Goal: Transaction & Acquisition: Purchase product/service

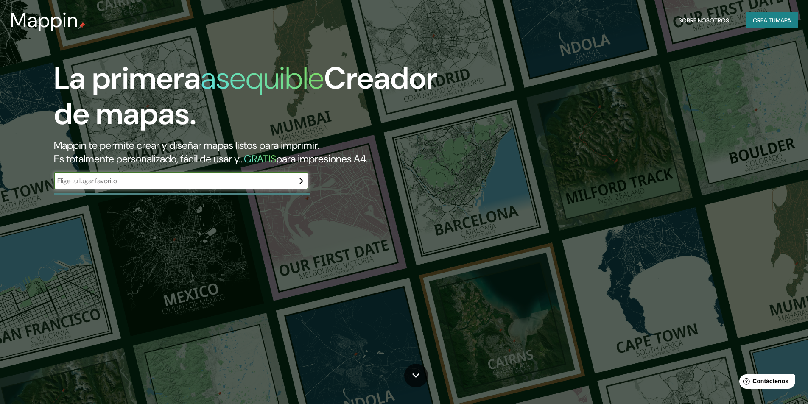
click at [140, 179] on input "text" at bounding box center [172, 181] width 237 height 10
type input "plaza [PERSON_NAME] de [GEOGRAPHIC_DATA]"
click at [243, 179] on input "plaza [PERSON_NAME] de [GEOGRAPHIC_DATA]" at bounding box center [172, 181] width 237 height 10
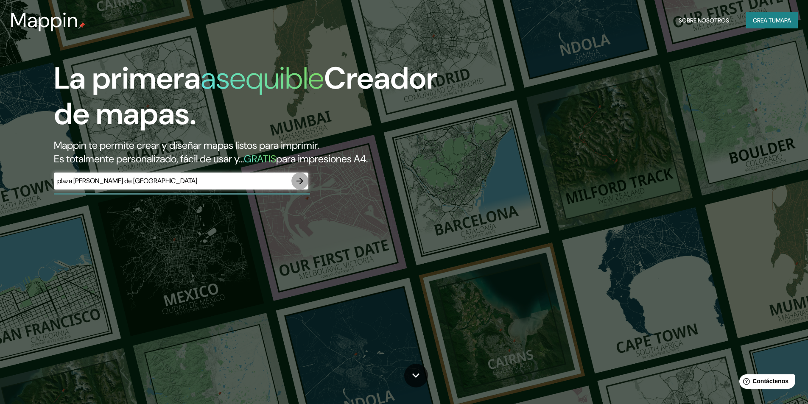
click at [301, 181] on icon "button" at bounding box center [300, 181] width 10 height 10
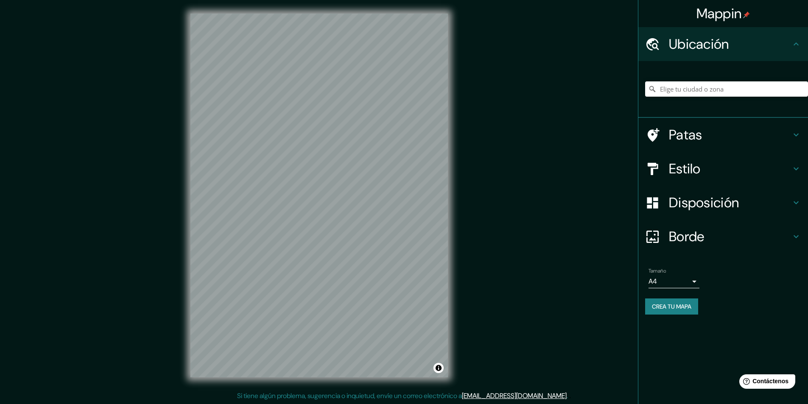
click at [791, 168] on icon at bounding box center [796, 169] width 10 height 10
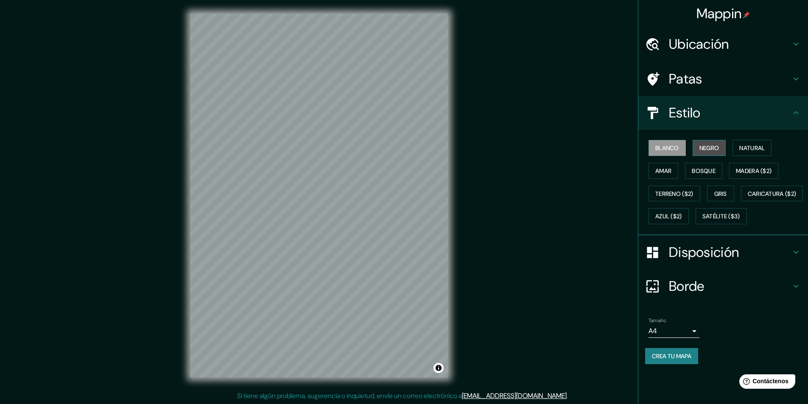
click at [711, 148] on font "Negro" at bounding box center [709, 148] width 20 height 8
click at [669, 148] on font "Blanco" at bounding box center [667, 148] width 24 height 8
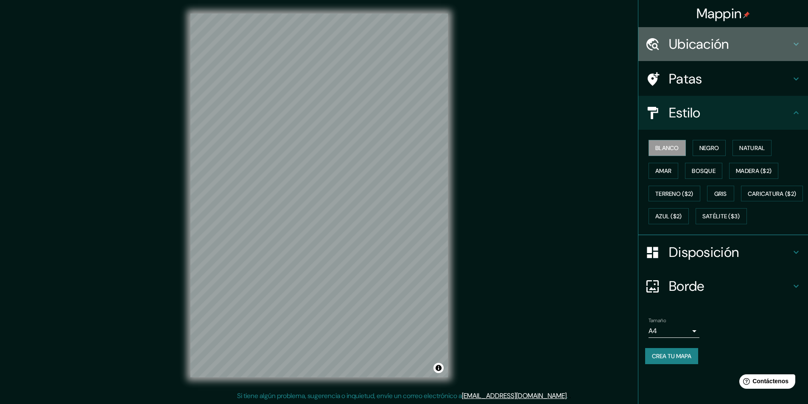
click at [689, 37] on font "Ubicación" at bounding box center [699, 44] width 60 height 18
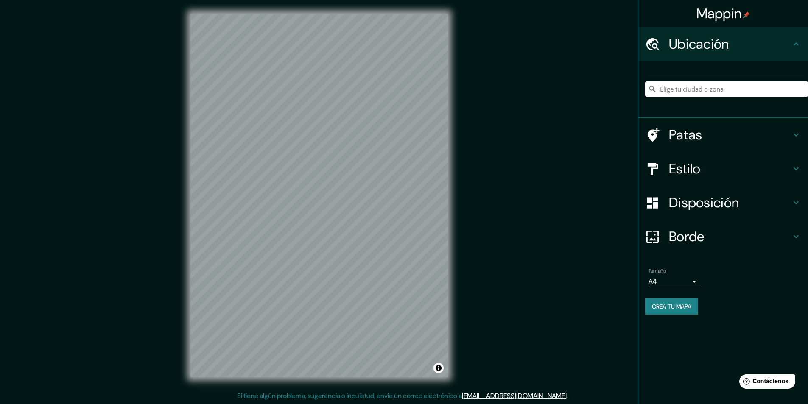
click at [670, 87] on input "Elige tu ciudad o zona" at bounding box center [726, 88] width 163 height 15
paste input "[GEOGRAPHIC_DATA]"
drag, startPoint x: 696, startPoint y: 88, endPoint x: 701, endPoint y: 89, distance: 4.8
click at [697, 88] on input "Pearl [STREET_ADDRESS]" at bounding box center [726, 88] width 163 height 15
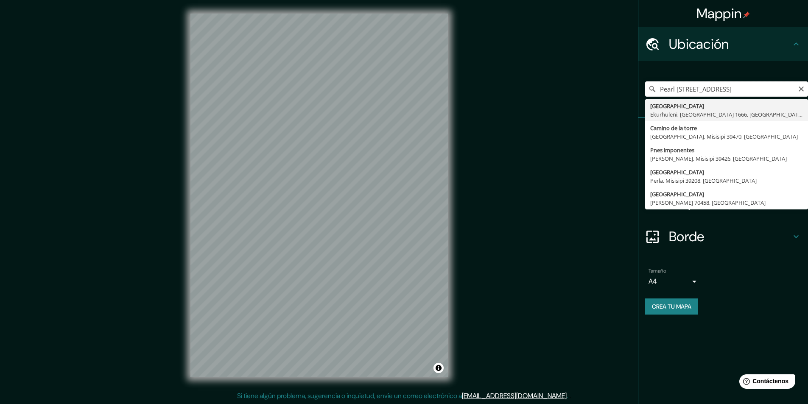
scroll to position [0, 49]
drag, startPoint x: 715, startPoint y: 89, endPoint x: 810, endPoint y: 92, distance: 95.0
click at [808, 92] on html "Mappin Ubicación [GEOGRAPHIC_DATA], [GEOGRAPHIC_DATA], [GEOGRAPHIC_DATA] 1666, …" at bounding box center [404, 202] width 808 height 404
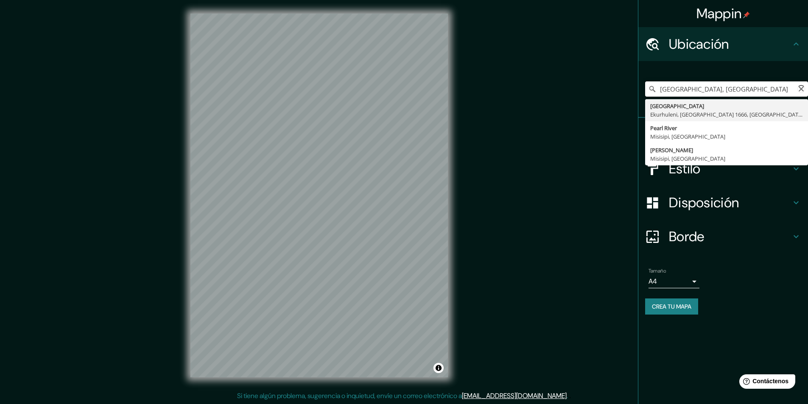
type input "Pearl [STREET_ADDRESS]"
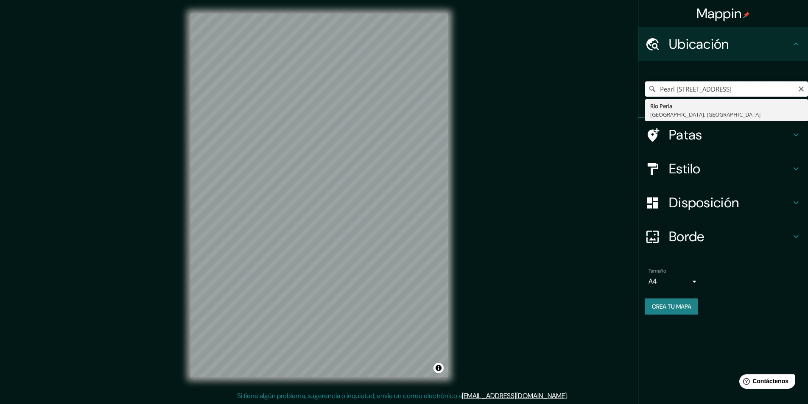
click at [747, 88] on input "Pearl [STREET_ADDRESS]" at bounding box center [726, 88] width 163 height 15
click at [757, 90] on input "Pearl [STREET_ADDRESS]" at bounding box center [726, 88] width 163 height 15
click at [667, 83] on input "Pearl [STREET_ADDRESS]" at bounding box center [726, 88] width 163 height 15
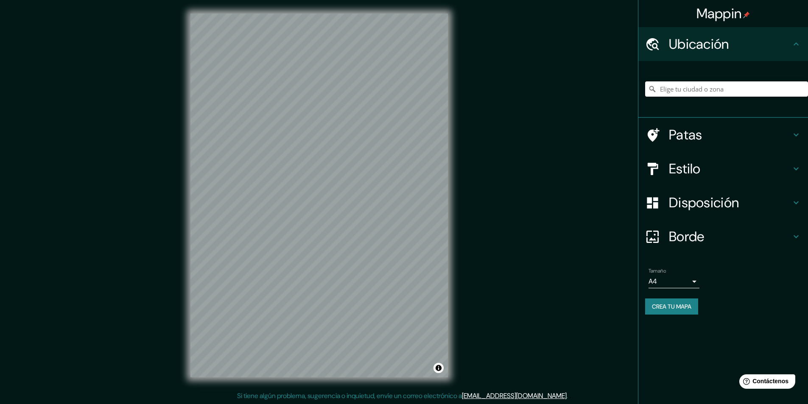
paste input "[STREET_ADDRESS]"
type input "[GEOGRAPHIC_DATA], [GEOGRAPHIC_DATA], [GEOGRAPHIC_DATA], [GEOGRAPHIC_DATA]"
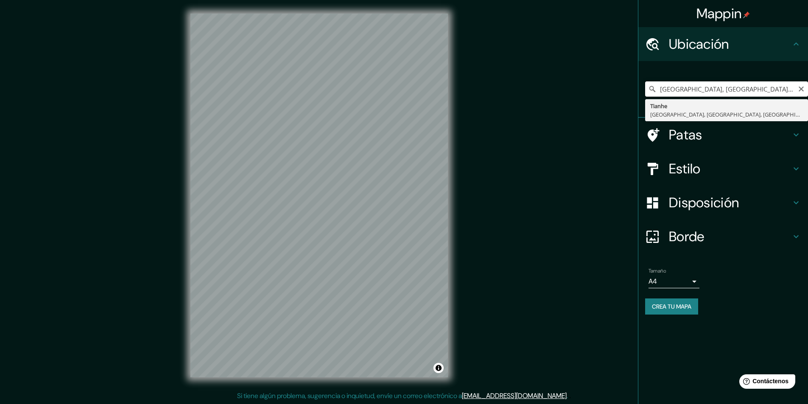
click at [705, 92] on input "[GEOGRAPHIC_DATA], [GEOGRAPHIC_DATA], [GEOGRAPHIC_DATA], [GEOGRAPHIC_DATA]" at bounding box center [726, 88] width 163 height 15
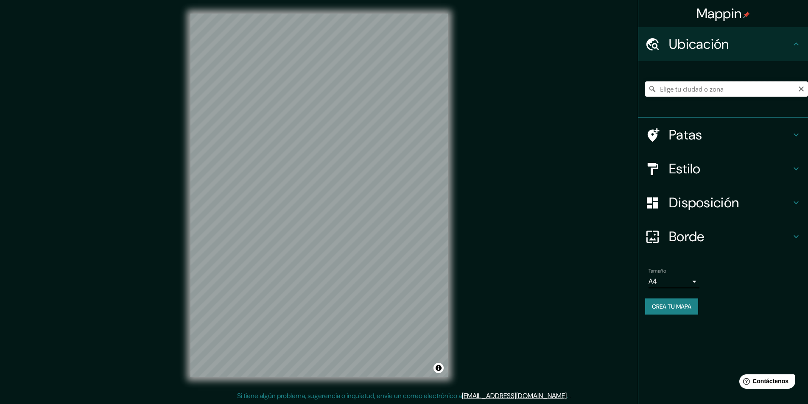
paste input "23.123990511136626, 113.3231669416274"
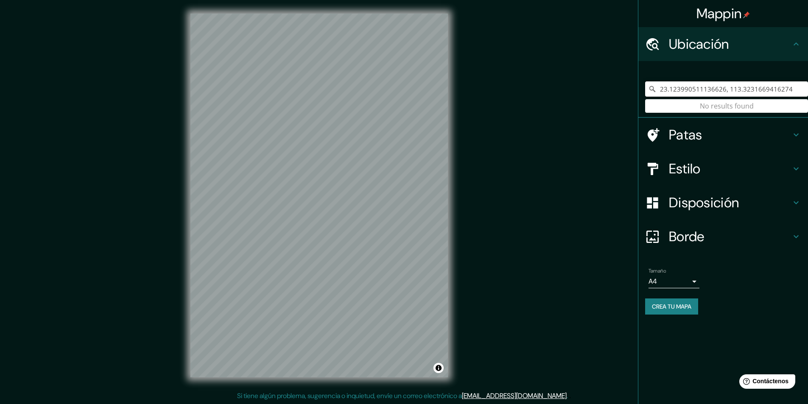
type input "23.123990511136626, 113.3231669416274"
click at [726, 90] on input "23.123990511136626, 113.3231669416274" at bounding box center [726, 88] width 163 height 15
drag, startPoint x: 789, startPoint y: 90, endPoint x: 598, endPoint y: 90, distance: 191.2
click at [598, 90] on div "Mappin Ubicación 23.123990511136626, 113.3231669416274 No se encontraron result…" at bounding box center [404, 202] width 808 height 404
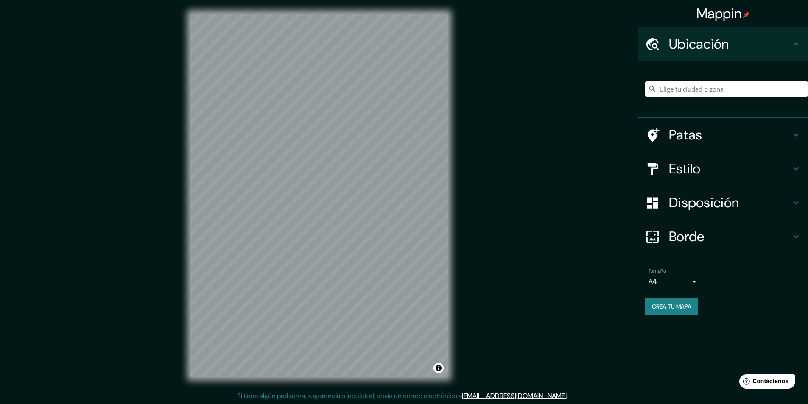
click at [700, 89] on input "Elige tu ciudad o zona" at bounding box center [726, 88] width 163 height 15
paste input "过街[GEOGRAPHIC_DATA]"
click at [763, 85] on input "[STREET_ADDRESS]" at bounding box center [726, 88] width 163 height 15
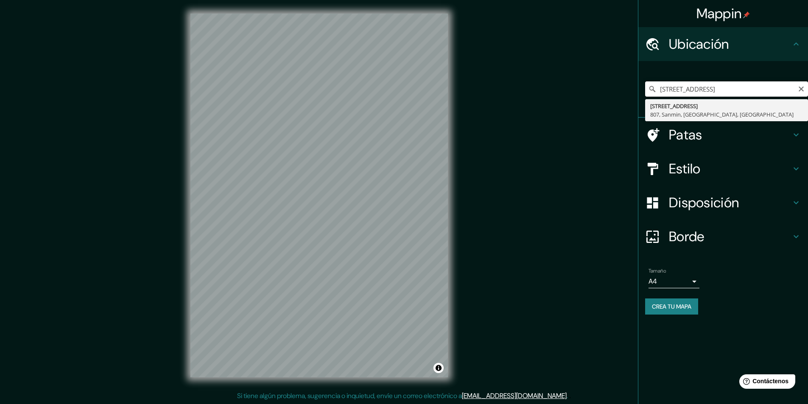
click at [701, 89] on input "[STREET_ADDRESS]" at bounding box center [726, 88] width 163 height 15
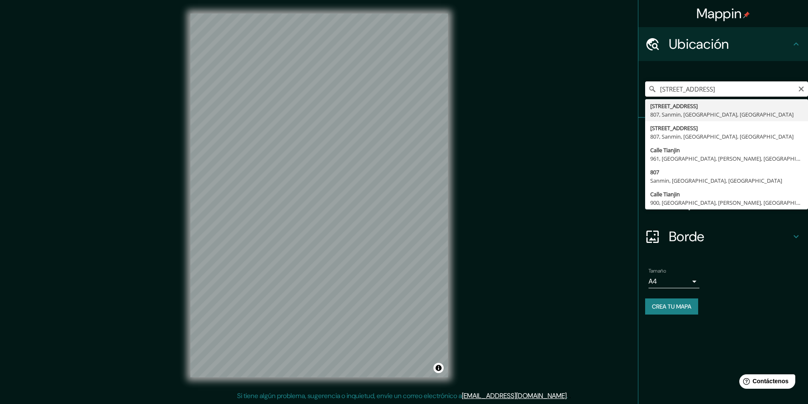
type input "[STREET_ADDRESS]"
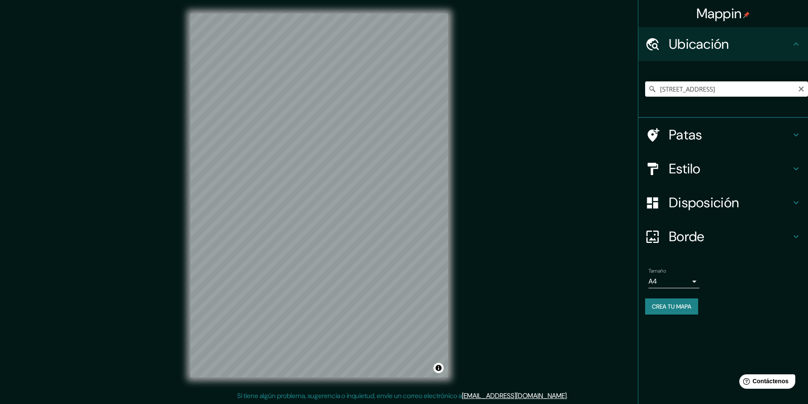
scroll to position [0, 0]
paste input "48FF+M5 [GEOGRAPHIC_DATA], [GEOGRAPHIC_DATA], [GEOGRAPHIC_DATA], [GEOGRAPHIC_DA…"
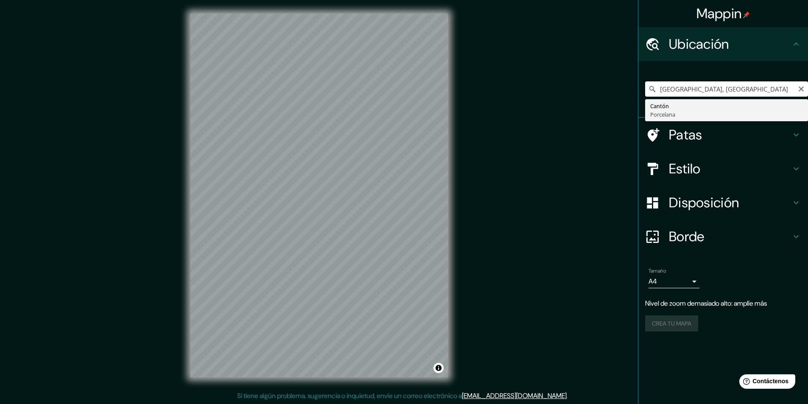
drag, startPoint x: 716, startPoint y: 86, endPoint x: 511, endPoint y: 67, distance: 206.0
click at [511, 67] on div "Mappin Ubicación Cantón, [GEOGRAPHIC_DATA] Cantón Porcelana Patas Estilo Dispos…" at bounding box center [404, 202] width 808 height 404
paste input "[STREET_ADDRESS]"
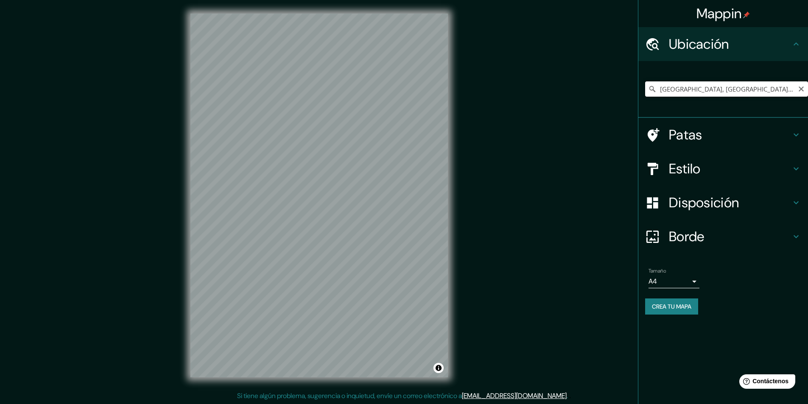
click at [672, 86] on input "[GEOGRAPHIC_DATA], [GEOGRAPHIC_DATA], [GEOGRAPHIC_DATA], [GEOGRAPHIC_DATA]" at bounding box center [726, 88] width 163 height 15
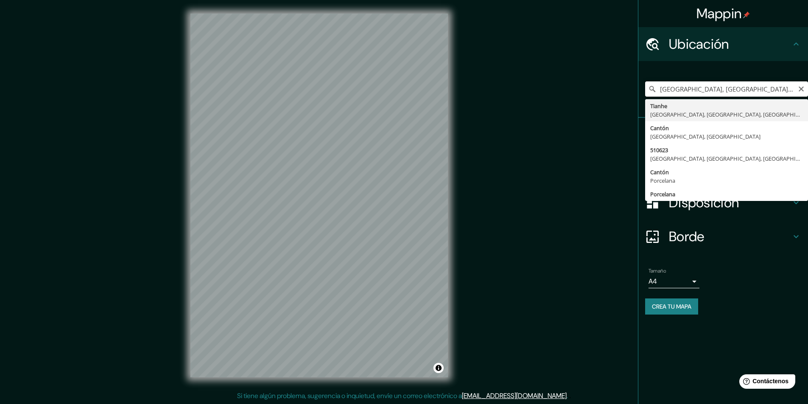
click at [672, 86] on input "[GEOGRAPHIC_DATA], [GEOGRAPHIC_DATA], [GEOGRAPHIC_DATA], [GEOGRAPHIC_DATA]" at bounding box center [726, 88] width 163 height 15
type input "[GEOGRAPHIC_DATA], [GEOGRAPHIC_DATA], [GEOGRAPHIC_DATA], [GEOGRAPHIC_DATA]"
click at [672, 86] on input "[GEOGRAPHIC_DATA], [GEOGRAPHIC_DATA], [GEOGRAPHIC_DATA], [GEOGRAPHIC_DATA]" at bounding box center [726, 88] width 163 height 15
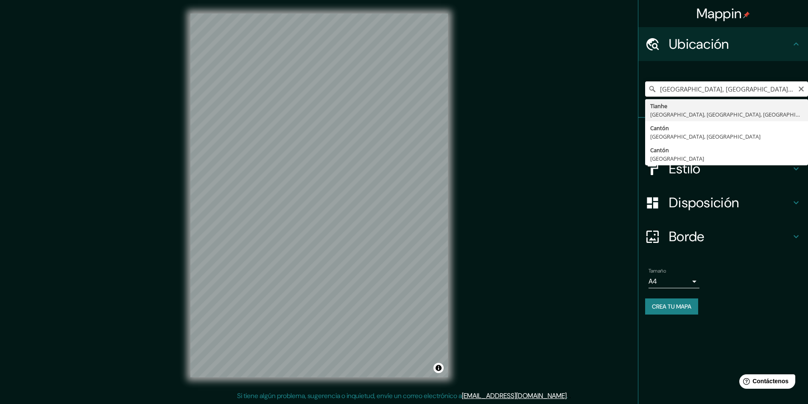
click at [672, 86] on input "[GEOGRAPHIC_DATA], [GEOGRAPHIC_DATA], [GEOGRAPHIC_DATA], [GEOGRAPHIC_DATA]" at bounding box center [726, 88] width 163 height 15
paste input "[GEOGRAPHIC_DATA], [PERSON_NAME][STREET_ADDRESS][PERSON_NAME][PERSON_NAME] 邮政编码…"
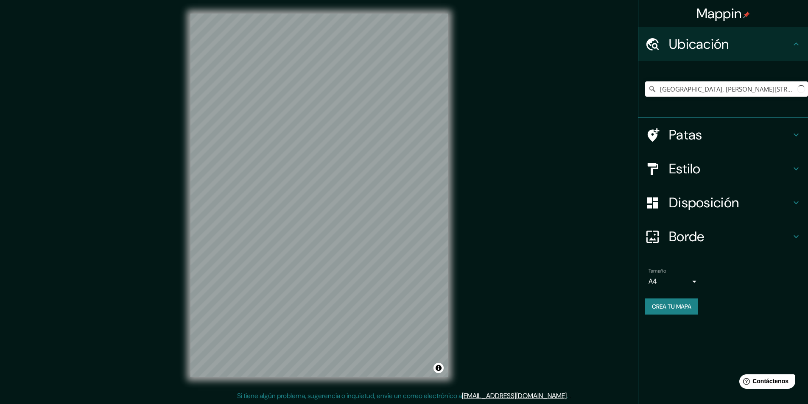
scroll to position [0, 145]
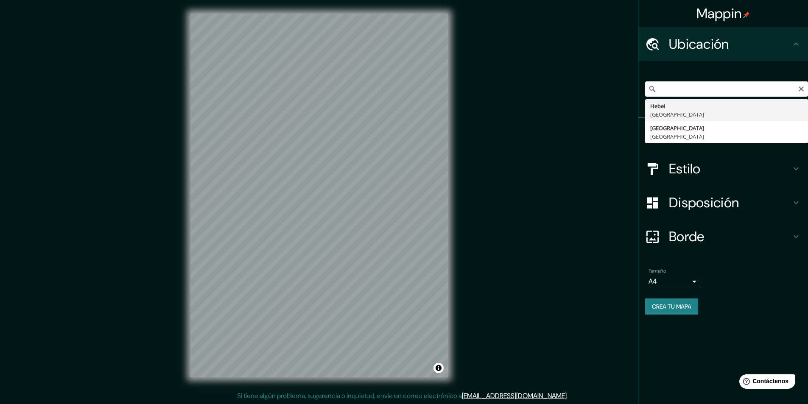
type input "[GEOGRAPHIC_DATA], [GEOGRAPHIC_DATA]"
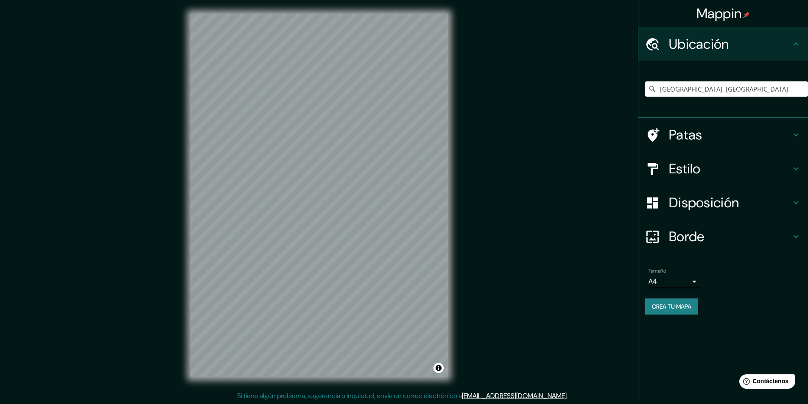
click at [672, 86] on input "[GEOGRAPHIC_DATA], [GEOGRAPHIC_DATA]" at bounding box center [726, 88] width 163 height 15
paste input "[GEOGRAPHIC_DATA], [PERSON_NAME][STREET_ADDRESS][PERSON_NAME][PERSON_NAME] 邮政编码…"
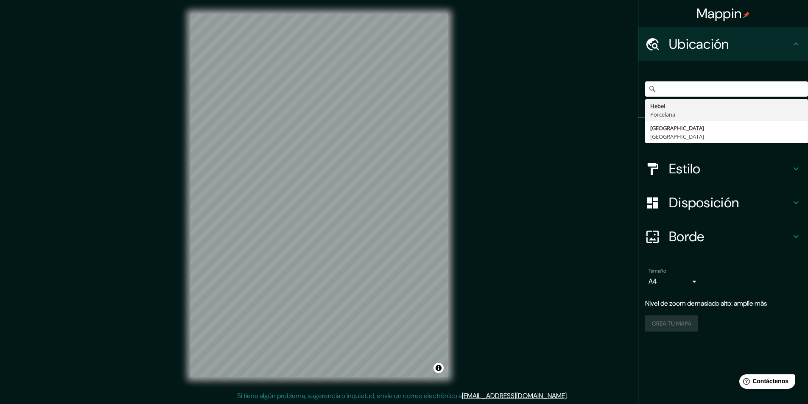
drag, startPoint x: 736, startPoint y: 88, endPoint x: 814, endPoint y: 90, distance: 78.0
click at [808, 90] on html "Mappin Ubicación China, [PERSON_NAME][STREET_ADDRESS][PERSON_NAME][PERSON_NAME]…" at bounding box center [404, 202] width 808 height 404
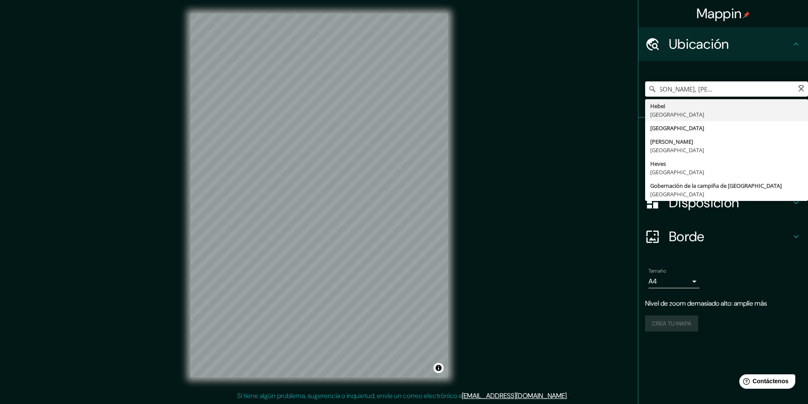
scroll to position [0, 78]
drag, startPoint x: 708, startPoint y: 86, endPoint x: 814, endPoint y: 87, distance: 105.6
click at [808, 87] on html "Mappin Ubicación China, [PERSON_NAME], [PERSON_NAME] [PERSON_NAME], [GEOGRAPHIC…" at bounding box center [404, 202] width 808 height 404
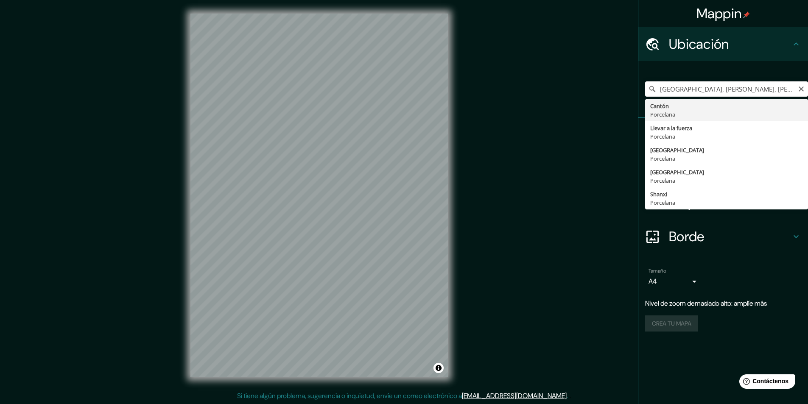
drag, startPoint x: 701, startPoint y: 87, endPoint x: 814, endPoint y: 88, distance: 112.3
click at [808, 88] on html "Mappin Ubicación China, [PERSON_NAME], [PERSON_NAME] Sh Cantón Porcelana Llevar…" at bounding box center [404, 202] width 808 height 404
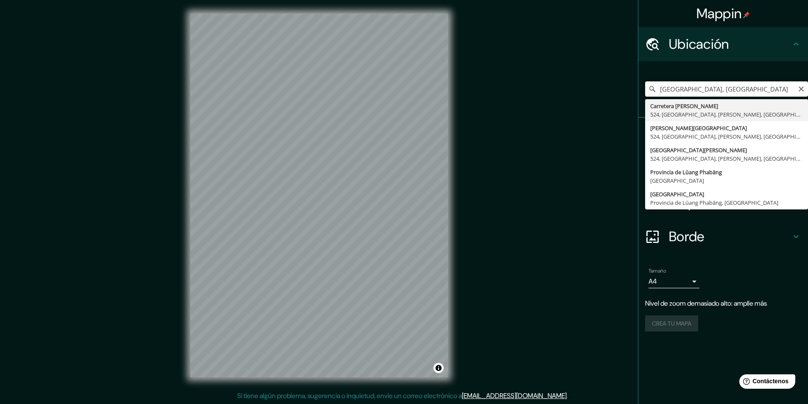
drag, startPoint x: 680, startPoint y: 88, endPoint x: 786, endPoint y: 88, distance: 105.6
click at [786, 88] on input "[GEOGRAPHIC_DATA], [GEOGRAPHIC_DATA]" at bounding box center [726, 88] width 163 height 15
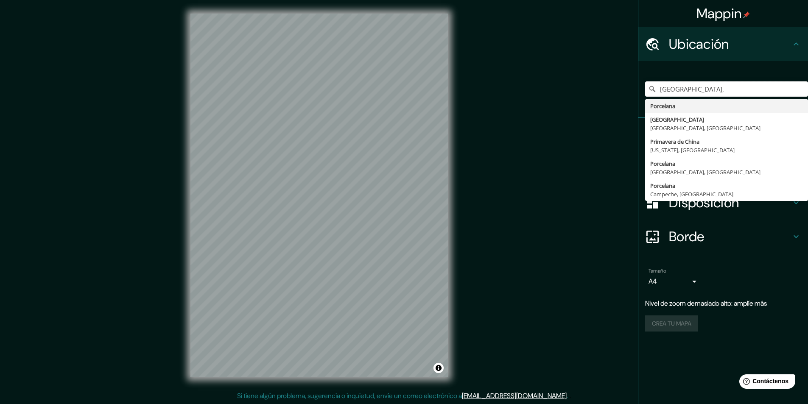
drag, startPoint x: 687, startPoint y: 88, endPoint x: 589, endPoint y: 89, distance: 98.4
click at [590, 89] on div "Mappin Ubicación [GEOGRAPHIC_DATA], Porcelana [GEOGRAPHIC_DATA] [GEOGRAPHIC_DAT…" at bounding box center [404, 202] width 808 height 404
paste input "[GEOGRAPHIC_DATA]"
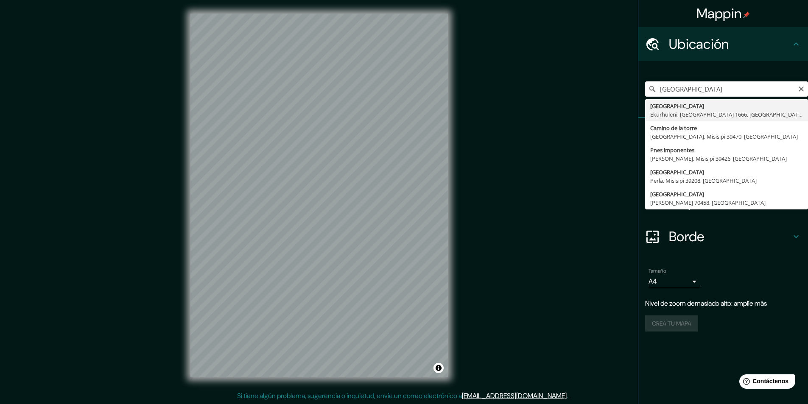
click at [727, 86] on input "[GEOGRAPHIC_DATA]" at bounding box center [726, 88] width 163 height 15
click at [722, 87] on input "[GEOGRAPHIC_DATA]" at bounding box center [726, 88] width 163 height 15
type input "Pearl [STREET_ADDRESS]"
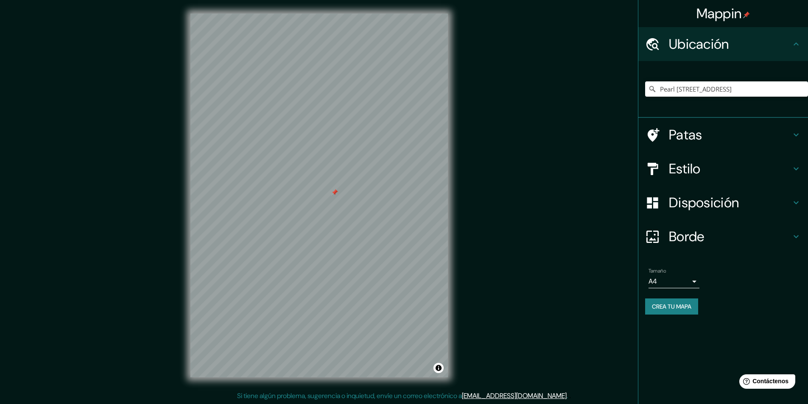
click at [337, 195] on div at bounding box center [334, 192] width 7 height 7
click at [337, 146] on div at bounding box center [335, 144] width 7 height 7
click at [351, 125] on div at bounding box center [354, 122] width 7 height 7
click at [339, 144] on div at bounding box center [338, 143] width 7 height 7
click at [304, 149] on div at bounding box center [306, 146] width 7 height 7
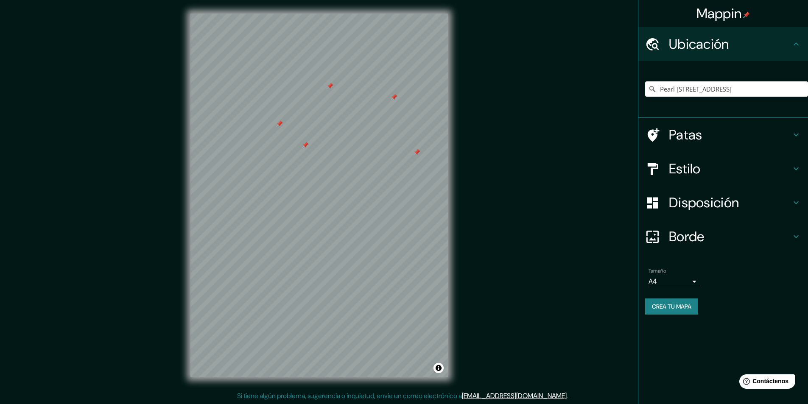
click at [306, 146] on div at bounding box center [305, 145] width 7 height 7
click at [281, 125] on div at bounding box center [279, 123] width 7 height 7
click at [669, 85] on input "Pearl [STREET_ADDRESS]" at bounding box center [726, 88] width 163 height 15
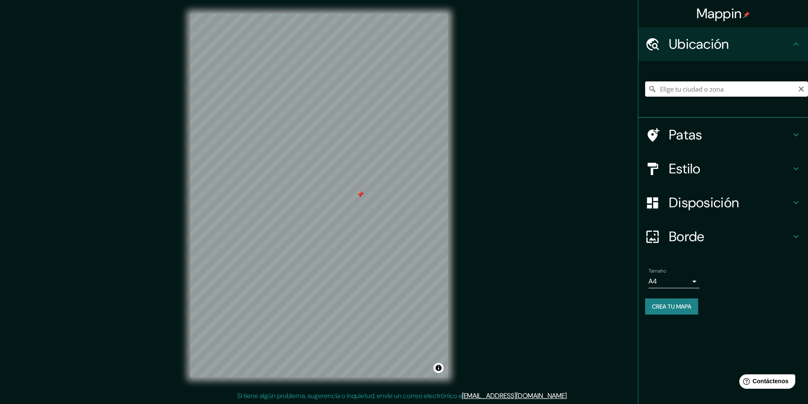
paste input "Jinsui con la [GEOGRAPHIC_DATA]"
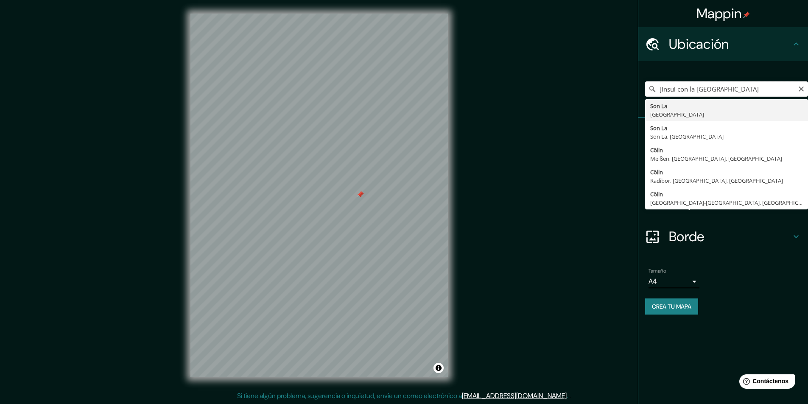
click at [709, 89] on input "Jinsui con la [GEOGRAPHIC_DATA]" at bounding box center [726, 88] width 163 height 15
type input "Jinsui con la [GEOGRAPHIC_DATA]"
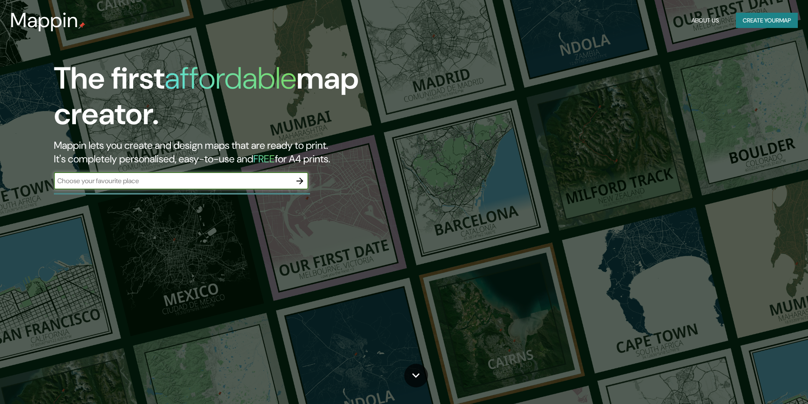
click at [145, 181] on input "text" at bounding box center [172, 181] width 237 height 10
drag, startPoint x: 187, startPoint y: 179, endPoint x: 0, endPoint y: 169, distance: 187.2
click at [0, 170] on div "The first affordable map creator. Mappin lets you create and design maps that a…" at bounding box center [404, 202] width 808 height 404
type input "Jinsui con la [GEOGRAPHIC_DATA]"
paste input "pearl river tower"
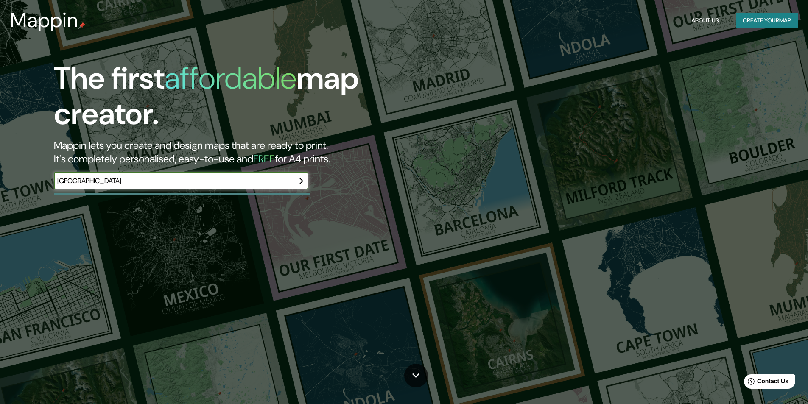
type input "pearl river tower"
click at [304, 180] on icon "button" at bounding box center [300, 181] width 10 height 10
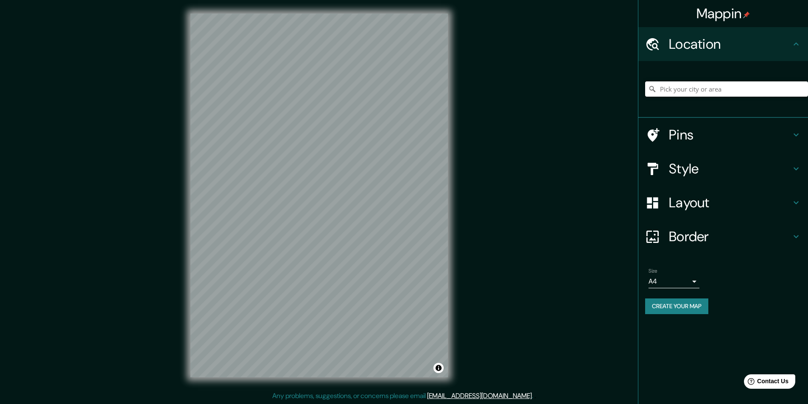
click at [687, 87] on input "Pick your city or area" at bounding box center [726, 88] width 163 height 15
paste input "pearl river tower"
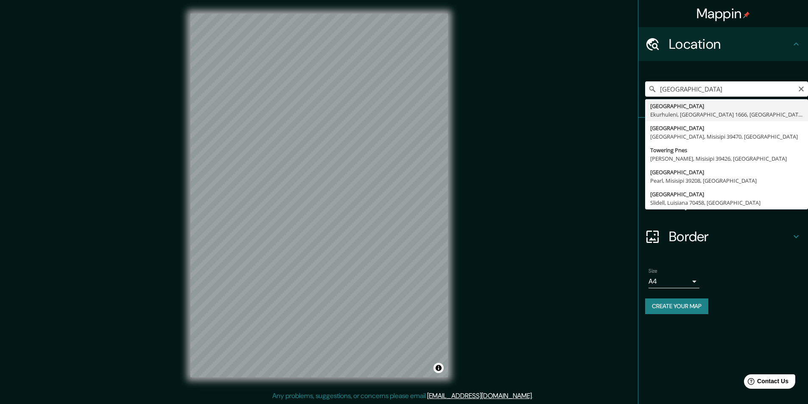
type input "Pearl [STREET_ADDRESS]"
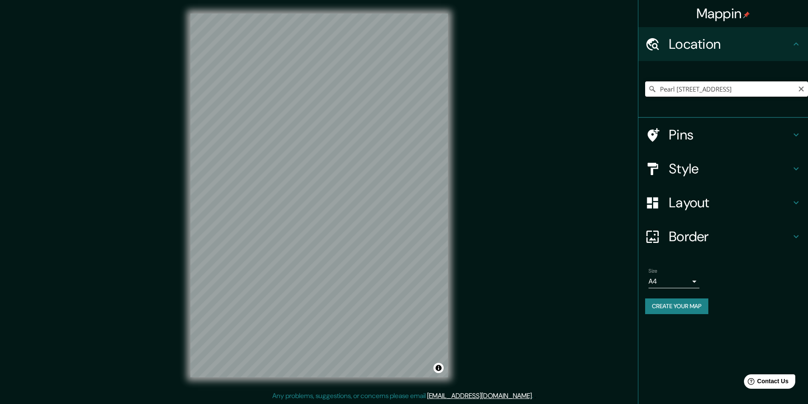
click at [685, 93] on input "Pearl [STREET_ADDRESS]" at bounding box center [726, 88] width 163 height 15
click at [730, 90] on input "Pearl [STREET_ADDRESS]" at bounding box center [726, 88] width 163 height 15
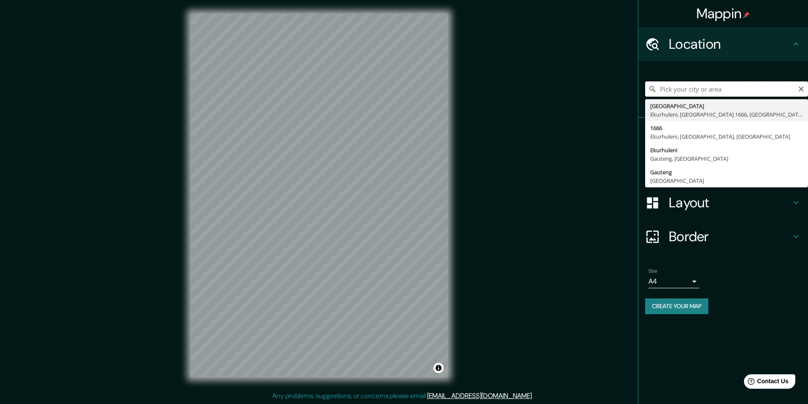
paste input "Grand Hyatt Guangzhou"
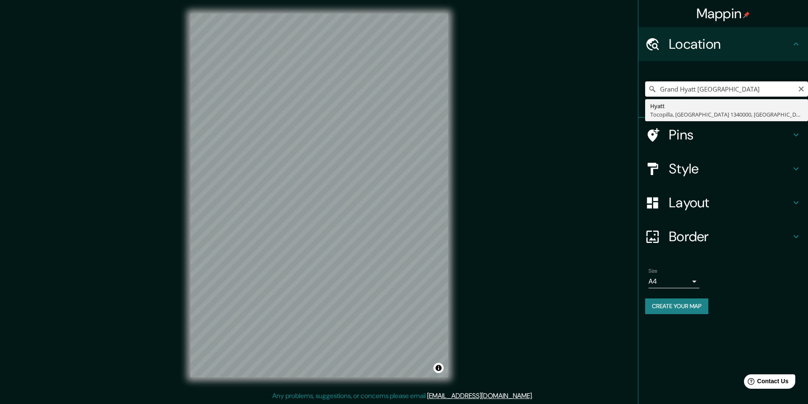
click at [742, 89] on input "Grand Hyatt Guangzhou" at bounding box center [726, 88] width 163 height 15
type input "Grand Hyatt Guangzhou"
click at [681, 87] on input "Grand Hyatt Guangzhou" at bounding box center [726, 88] width 163 height 15
